Goal: Book appointment/travel/reservation

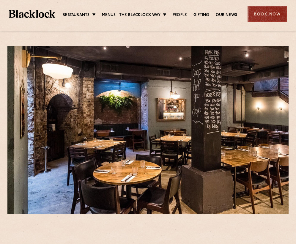
click at [261, 11] on div "Book Now" at bounding box center [267, 14] width 40 height 16
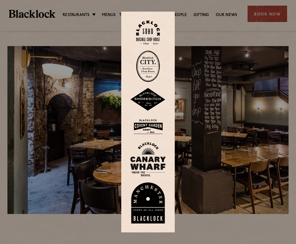
click at [150, 70] on img at bounding box center [148, 65] width 24 height 31
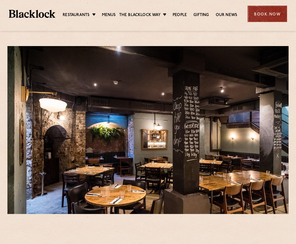
click at [255, 15] on div "Book Now" at bounding box center [267, 14] width 40 height 16
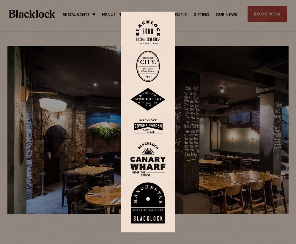
click at [143, 68] on img at bounding box center [148, 65] width 24 height 31
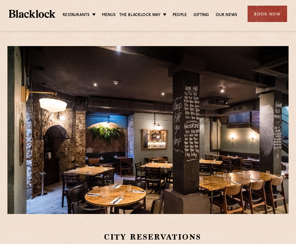
click at [152, 65] on div at bounding box center [147, 130] width 281 height 168
